Goal: Task Accomplishment & Management: Complete application form

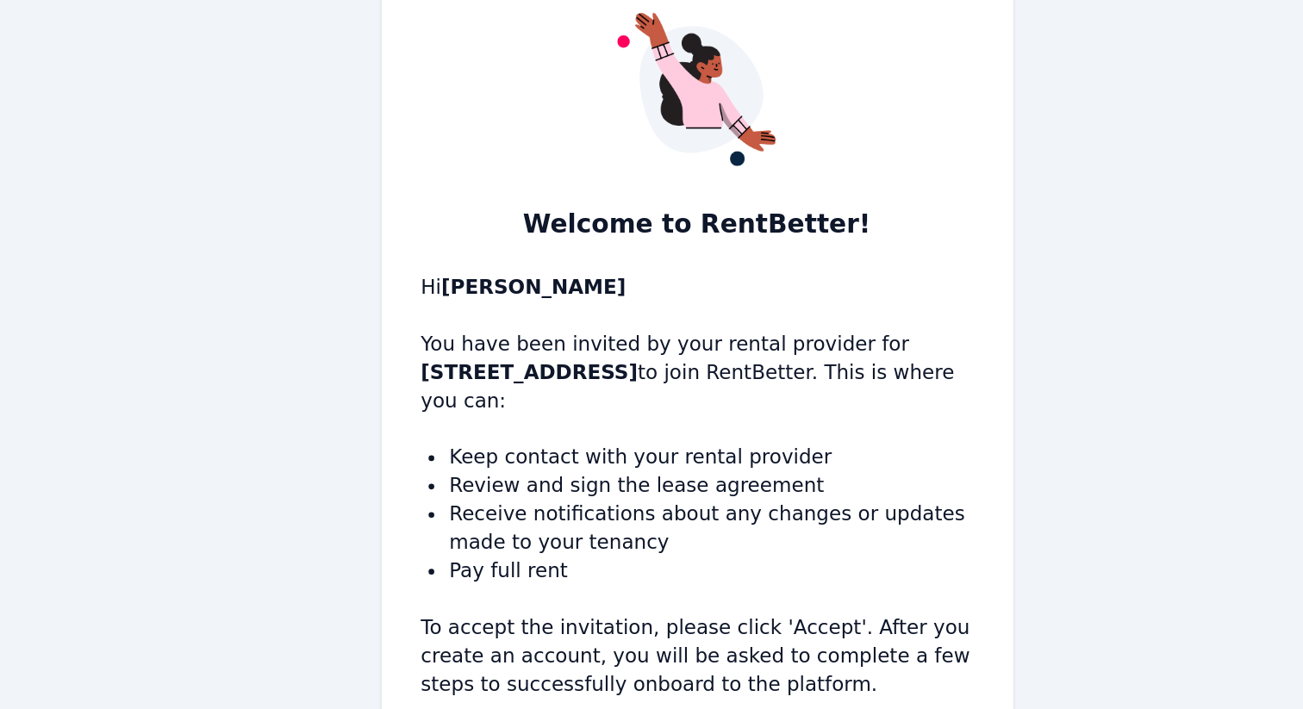
drag, startPoint x: 588, startPoint y: 277, endPoint x: 645, endPoint y: 362, distance: 101.8
click at [644, 362] on div "Welcome to RentBetter! Hi [PERSON_NAME] You have been invited by your rental pr…" at bounding box center [651, 369] width 383 height 573
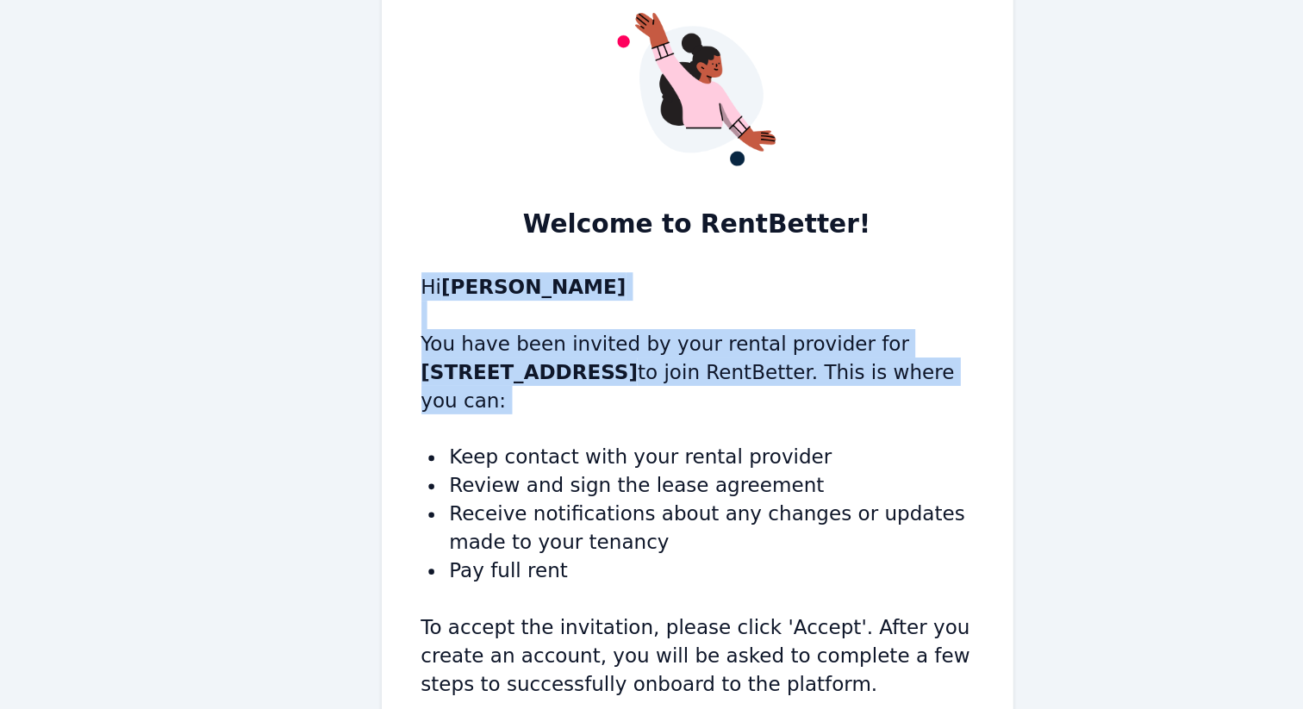
click at [645, 362] on div "Welcome to RentBetter! Hi Coby Isaacson You have been invited by your rental pr…" at bounding box center [651, 369] width 383 height 573
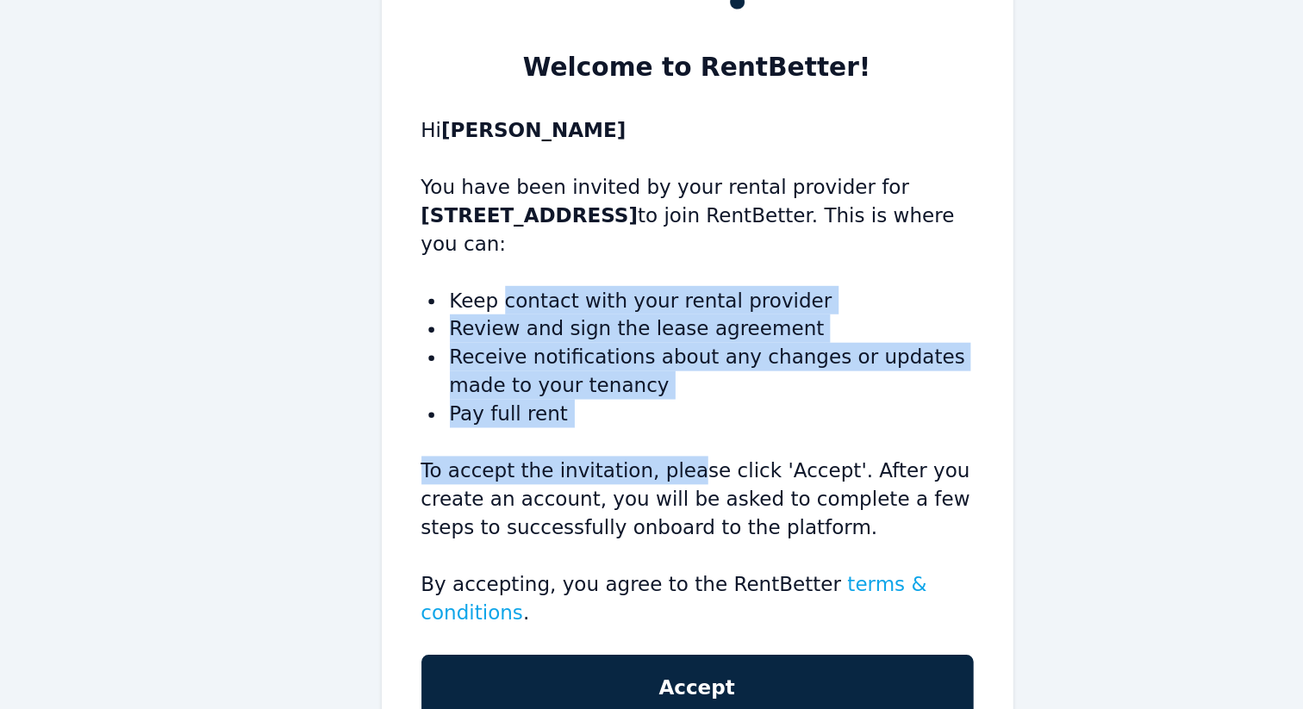
drag, startPoint x: 532, startPoint y: 377, endPoint x: 645, endPoint y: 473, distance: 148.0
click at [645, 473] on div "Welcome to RentBetter! Hi Coby Isaacson You have been invited by your rental pr…" at bounding box center [651, 369] width 383 height 573
click at [645, 473] on p "To accept the invitation, please click 'Accept'. After you create an account, y…" at bounding box center [651, 497] width 335 height 52
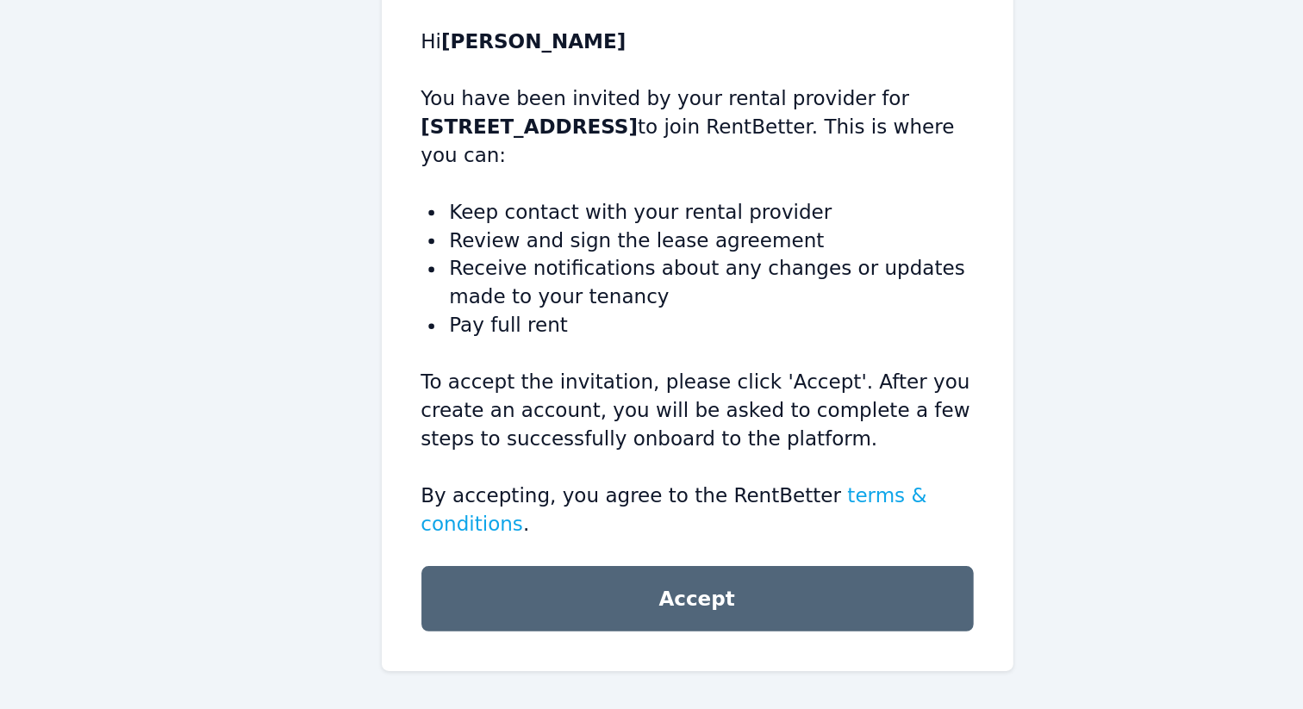
click at [645, 619] on button "Accept" at bounding box center [651, 612] width 335 height 40
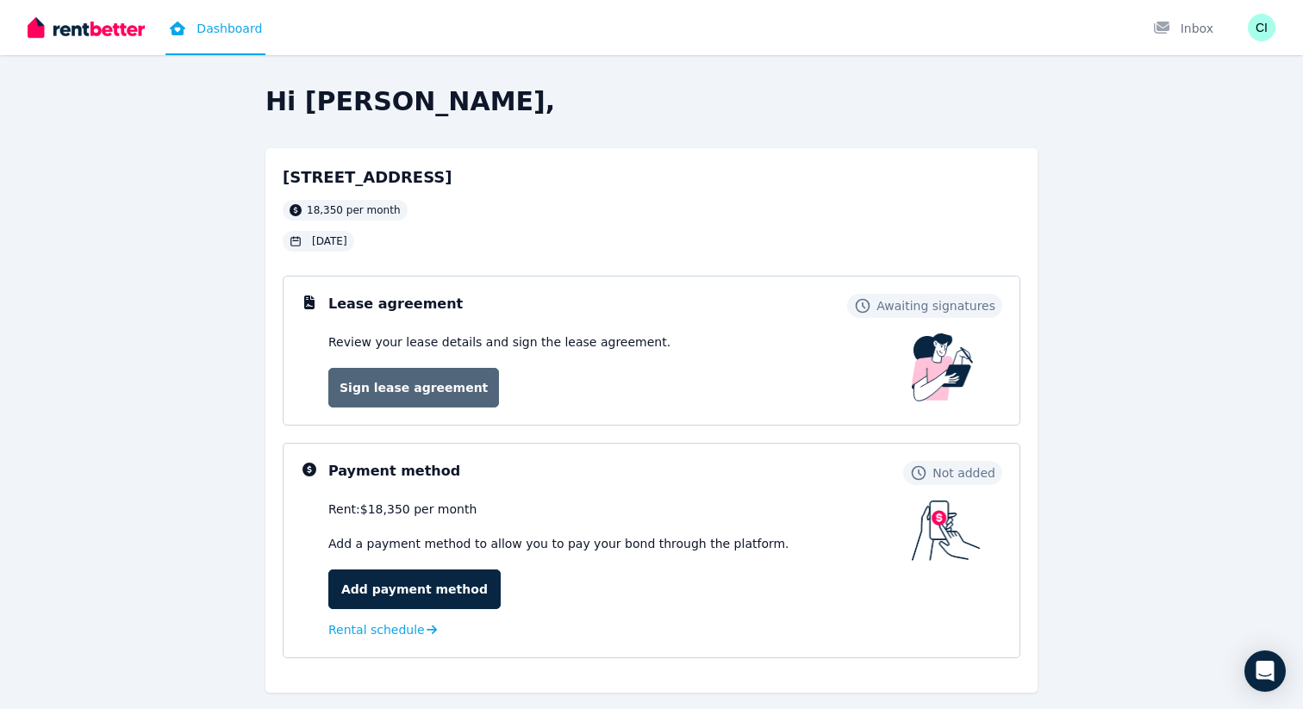
click at [426, 391] on link "Sign lease agreement" at bounding box center [413, 388] width 171 height 40
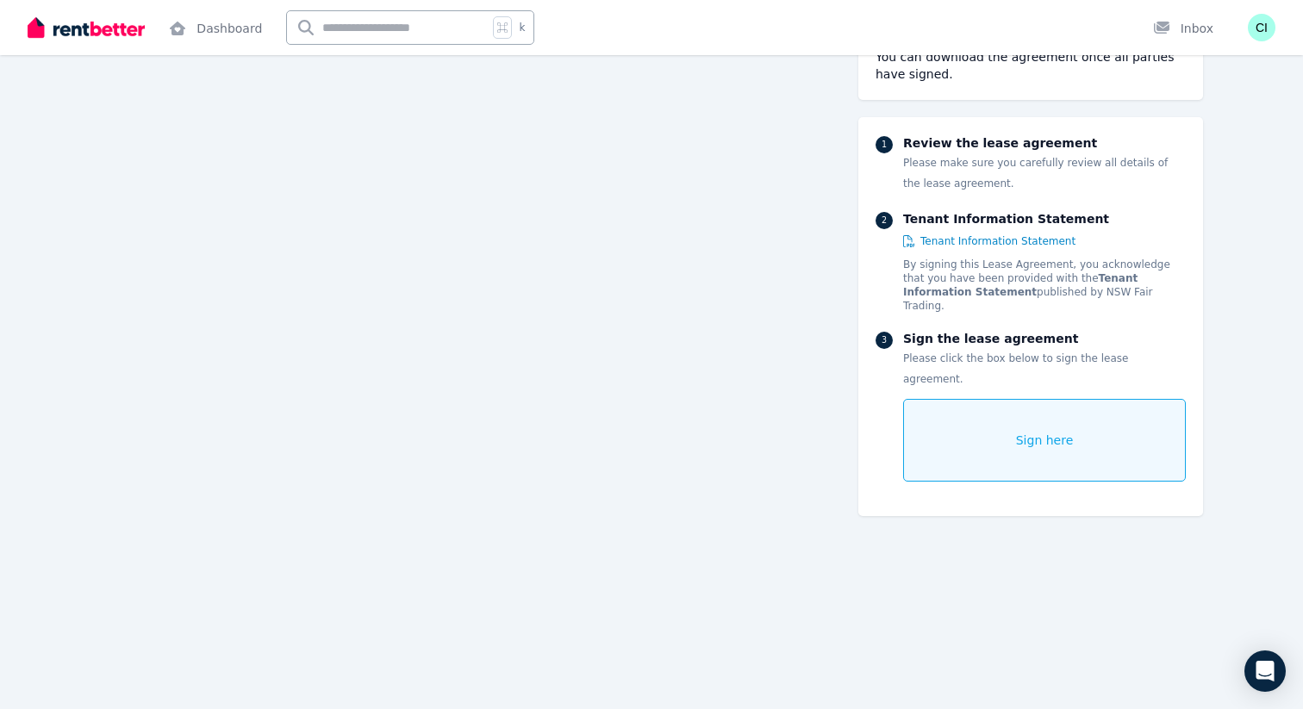
scroll to position [8583, 0]
